Goal: Transaction & Acquisition: Obtain resource

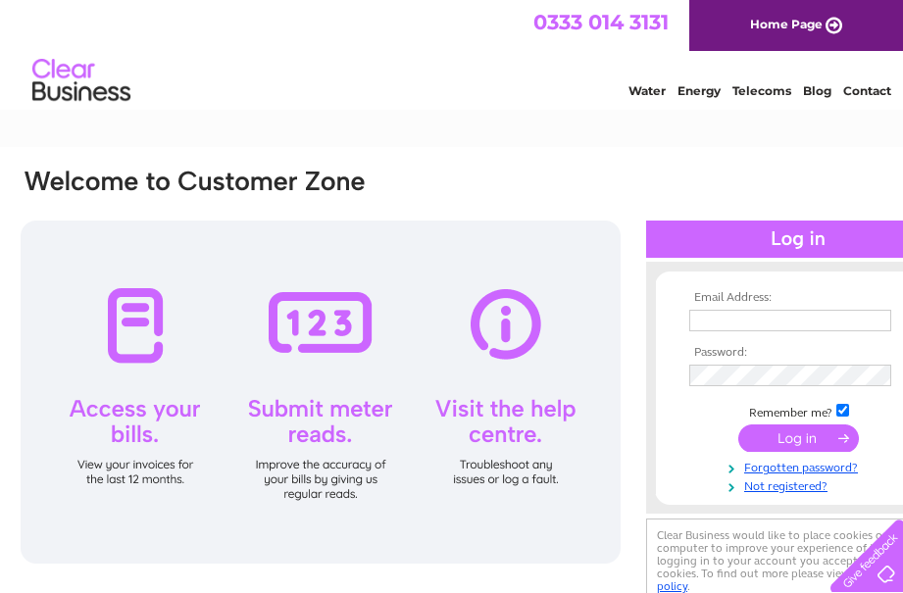
type input "milners105@gmail.com"
click at [791, 435] on input "submit" at bounding box center [798, 438] width 121 height 27
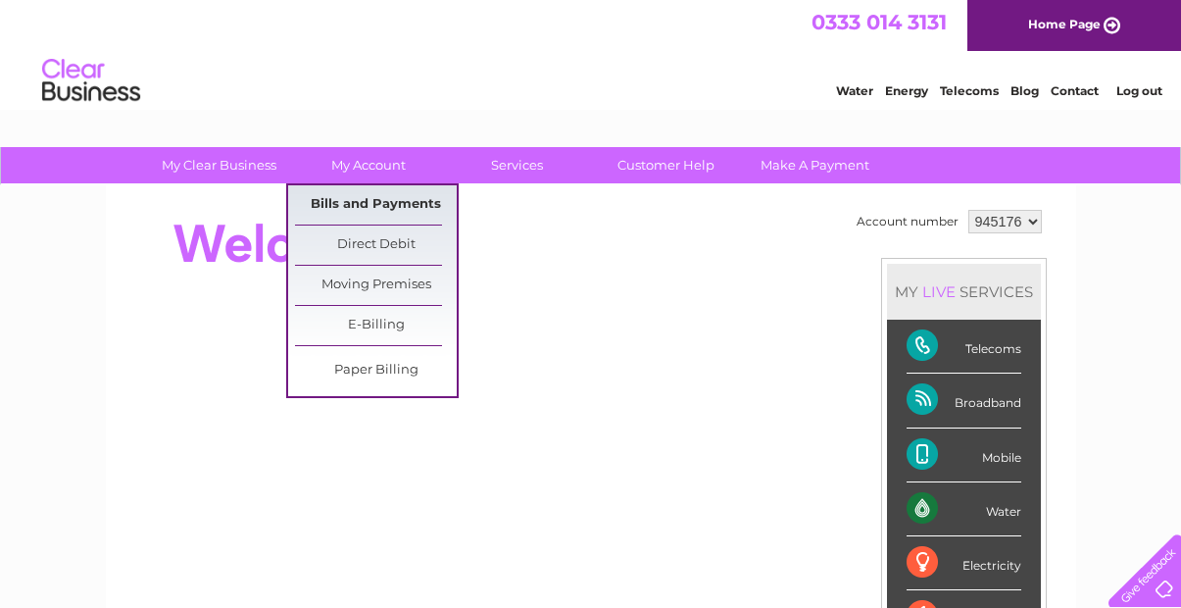
click at [370, 200] on link "Bills and Payments" at bounding box center [376, 204] width 162 height 39
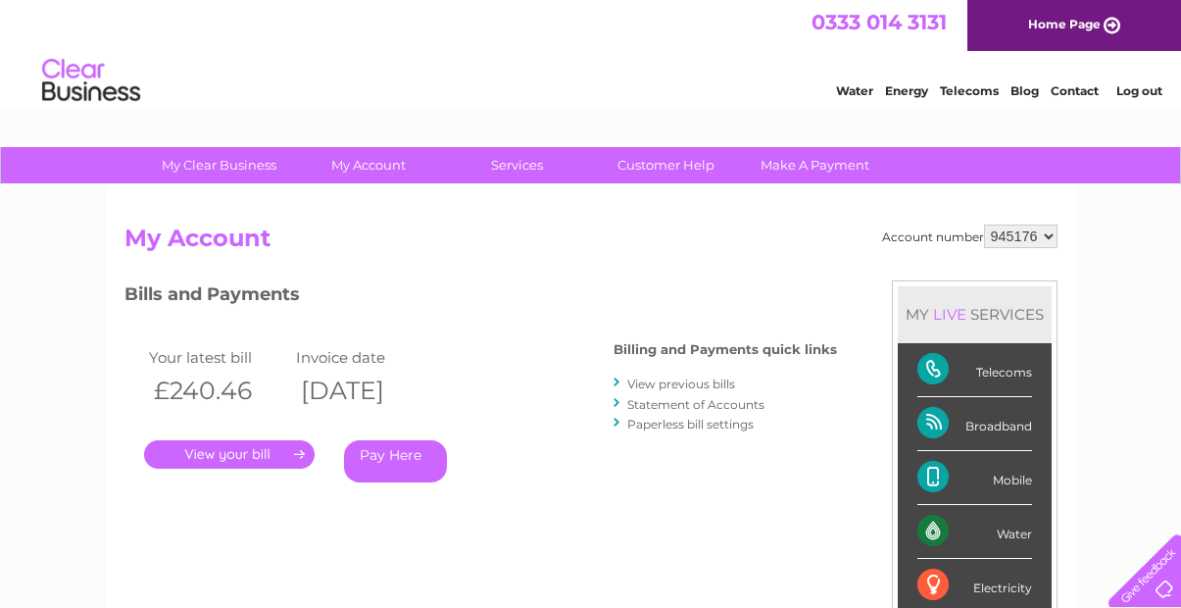
click at [226, 454] on link "." at bounding box center [229, 454] width 171 height 28
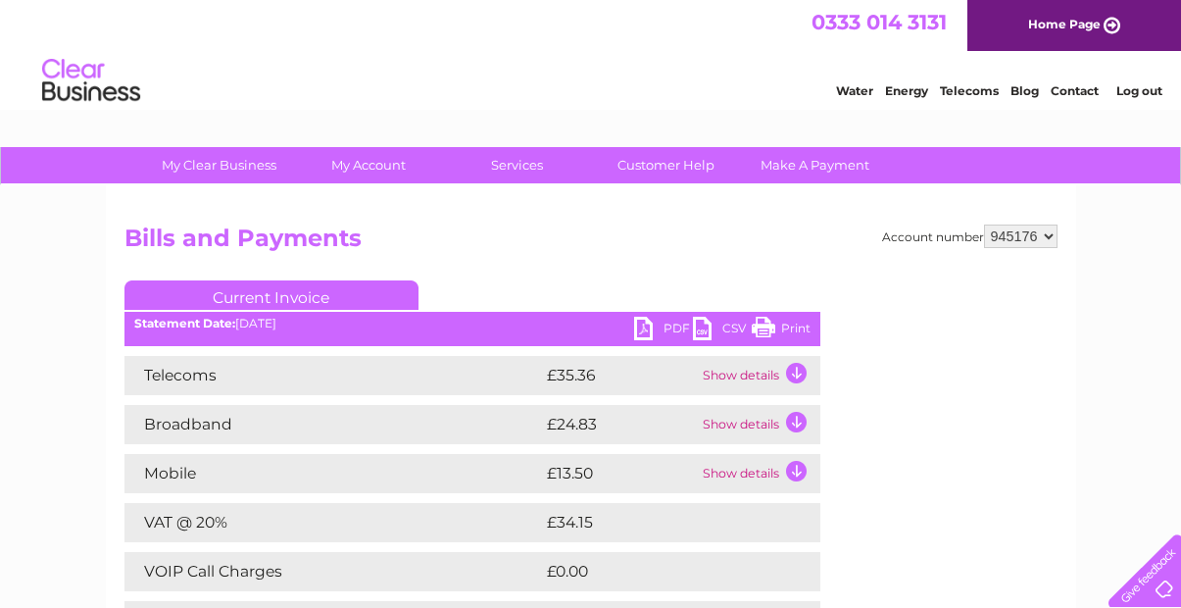
click at [673, 326] on link "PDF" at bounding box center [663, 331] width 59 height 28
click at [645, 325] on link "PDF" at bounding box center [663, 331] width 59 height 28
